Goal: Task Accomplishment & Management: Complete application form

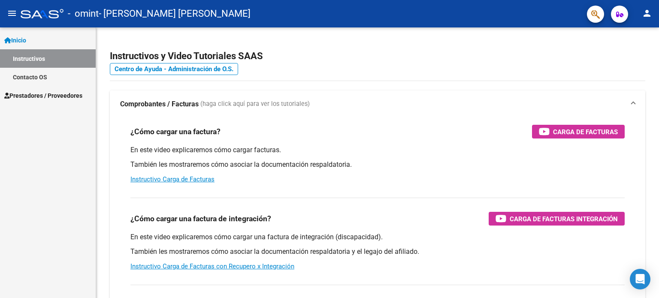
scroll to position [68, 0]
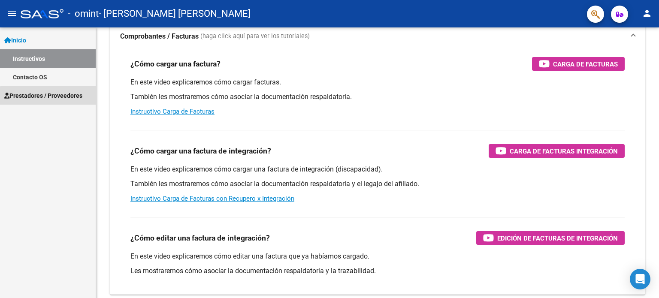
click at [54, 97] on span "Prestadores / Proveedores" at bounding box center [43, 95] width 78 height 9
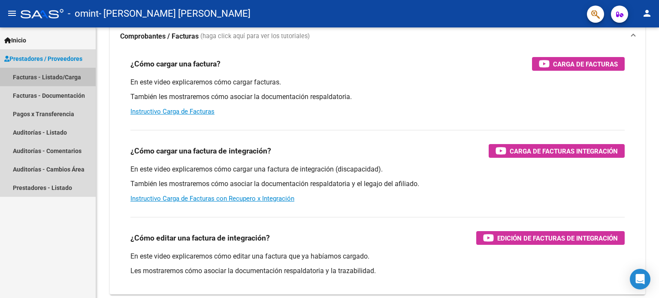
click at [49, 79] on link "Facturas - Listado/Carga" at bounding box center [48, 77] width 96 height 18
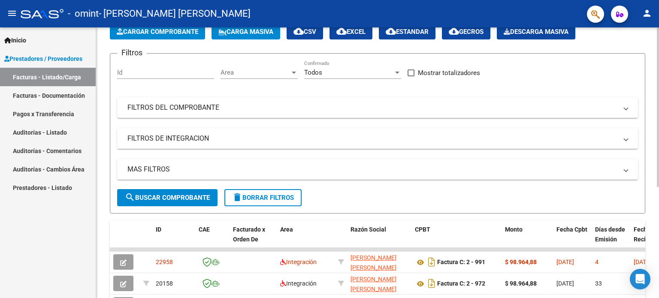
scroll to position [68, 0]
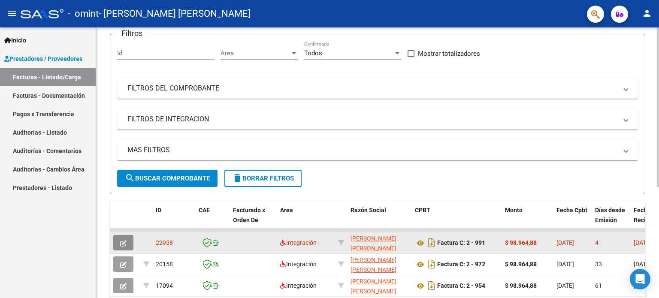
click at [129, 245] on button "button" at bounding box center [123, 242] width 20 height 15
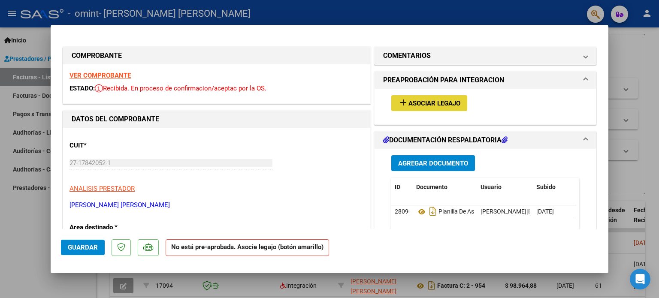
click at [418, 100] on span "Asociar Legajo" at bounding box center [434, 104] width 52 height 8
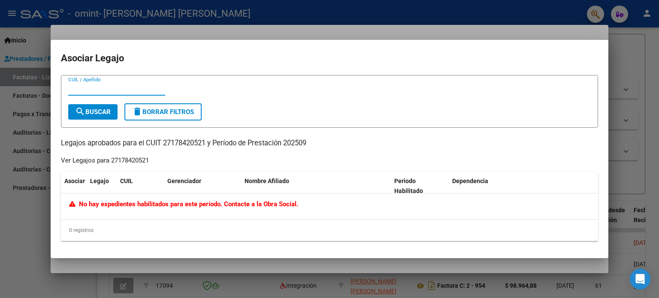
click at [656, 36] on div at bounding box center [329, 149] width 659 height 298
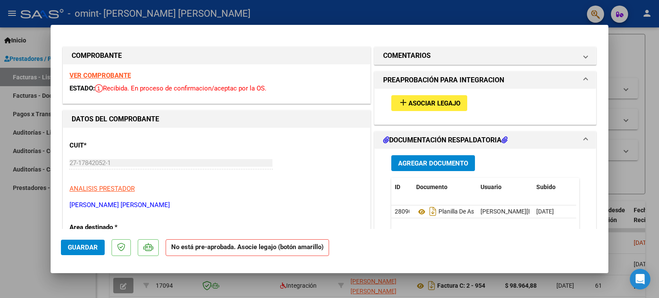
click at [658, 45] on div at bounding box center [329, 149] width 659 height 298
type input "$ 0,00"
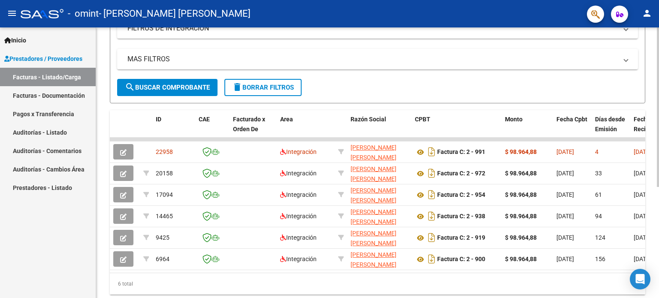
scroll to position [188, 0]
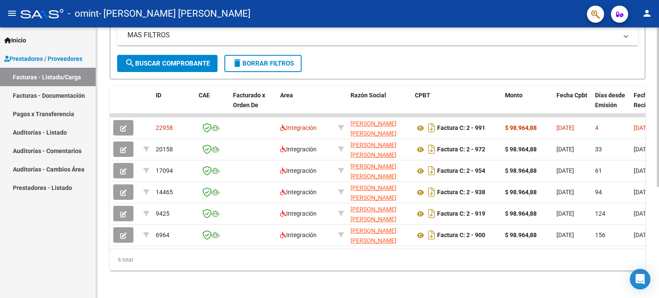
click at [657, 181] on div at bounding box center [658, 219] width 2 height 160
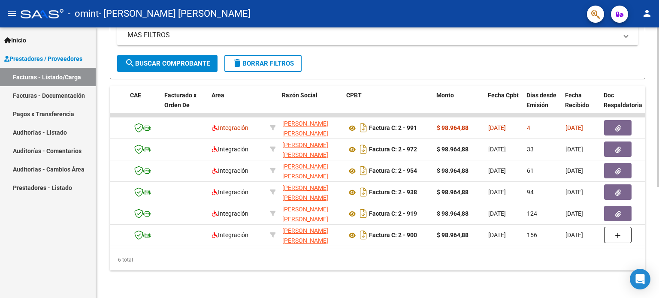
scroll to position [0, 69]
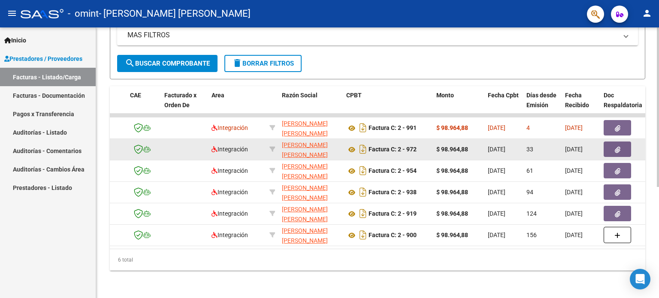
click at [616, 147] on icon "button" at bounding box center [618, 150] width 6 height 6
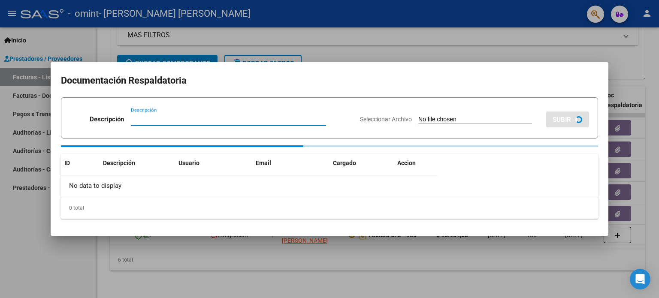
click at [643, 136] on div at bounding box center [329, 149] width 659 height 298
